Goal: Check status

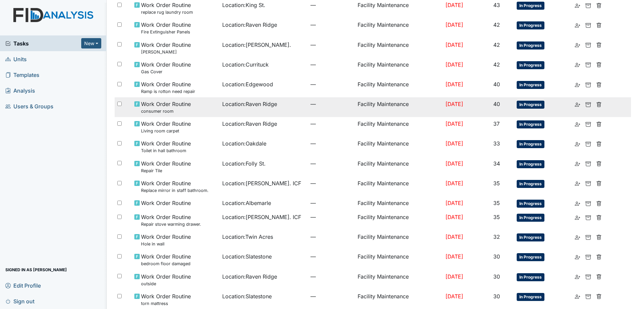
scroll to position [234, 0]
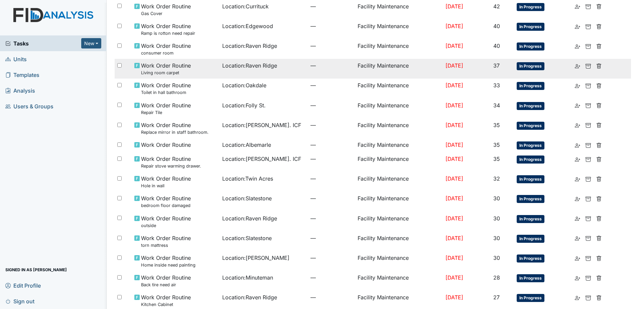
click at [236, 75] on td "Location : Raven Ridge" at bounding box center [264, 69] width 88 height 20
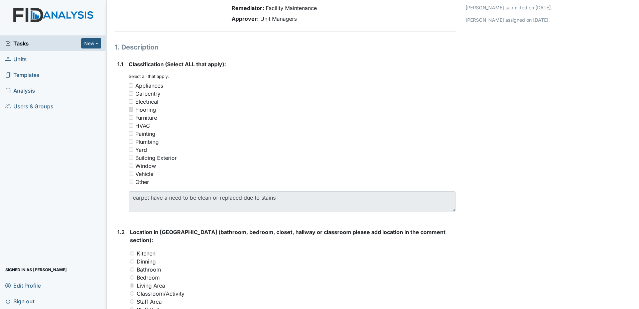
scroll to position [167, 0]
